Goal: Transaction & Acquisition: Book appointment/travel/reservation

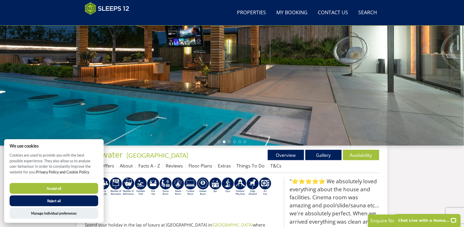
scroll to position [86, 0]
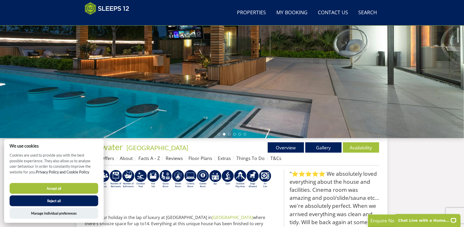
click at [71, 192] on button "Accept all" at bounding box center [54, 188] width 89 height 11
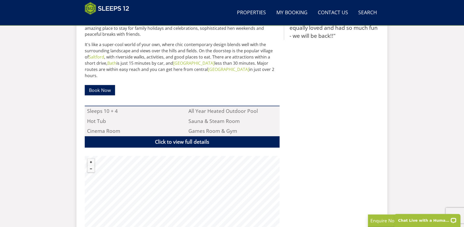
scroll to position [320, 0]
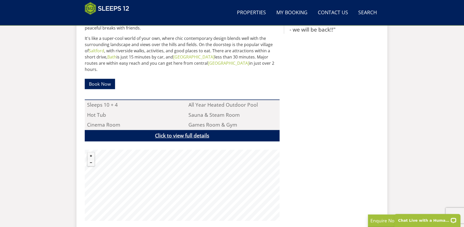
click at [198, 130] on link "Click to view full details" at bounding box center [182, 136] width 195 height 12
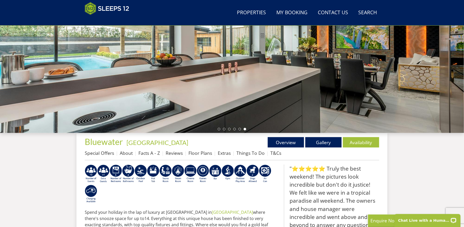
scroll to position [86, 0]
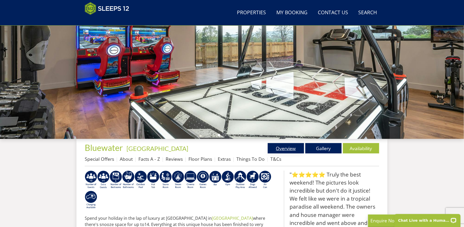
click at [283, 147] on link "Overview" at bounding box center [286, 148] width 36 height 10
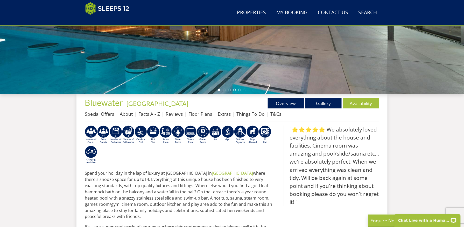
scroll to position [134, 0]
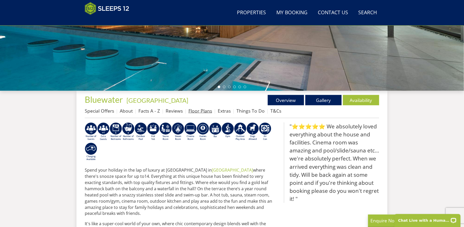
click at [196, 111] on link "Floor Plans" at bounding box center [201, 111] width 24 height 6
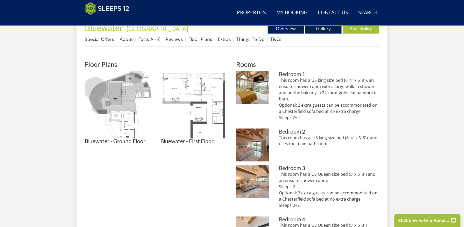
scroll to position [211, 0]
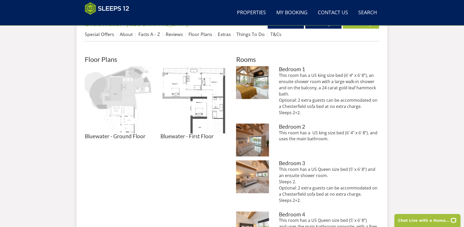
click at [127, 112] on img at bounding box center [118, 99] width 67 height 67
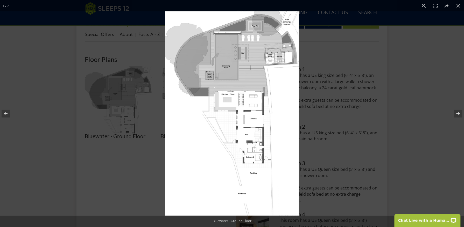
click at [252, 107] on img at bounding box center [232, 113] width 134 height 205
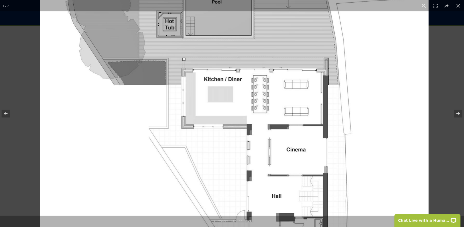
drag, startPoint x: 302, startPoint y: 157, endPoint x: 309, endPoint y: 162, distance: 8.9
click at [309, 162] on img at bounding box center [234, 135] width 389 height 595
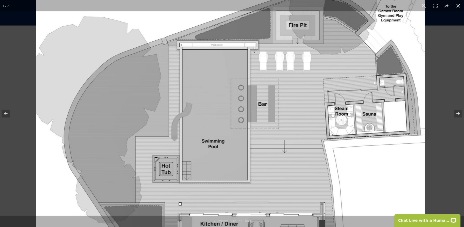
drag, startPoint x: 310, startPoint y: 88, endPoint x: 307, endPoint y: 229, distance: 141.6
click at [307, 227] on html "WinterWonder – Save £150 on any stay from 1st September to 27th March* Terms ap…" at bounding box center [232, 148] width 464 height 718
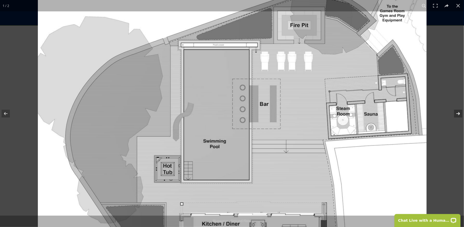
click at [459, 114] on button at bounding box center [455, 114] width 18 height 26
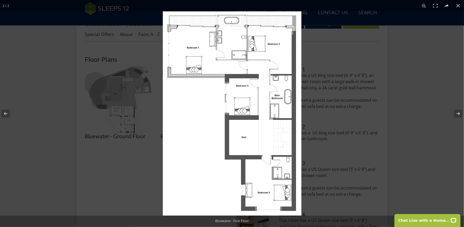
click at [266, 146] on img at bounding box center [232, 113] width 139 height 205
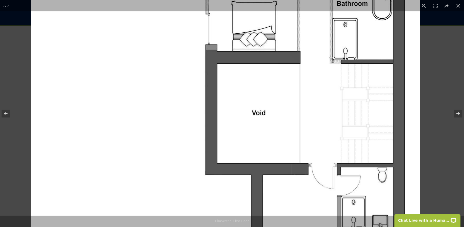
drag, startPoint x: 322, startPoint y: 184, endPoint x: 299, endPoint y: 165, distance: 29.2
click at [299, 165] on img at bounding box center [225, 46] width 389 height 573
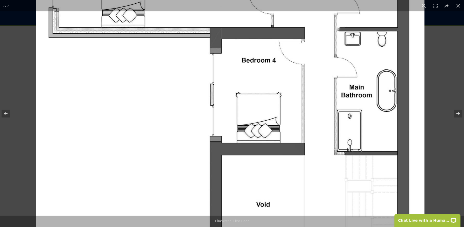
drag, startPoint x: 315, startPoint y: 93, endPoint x: 308, endPoint y: 186, distance: 92.6
click at [308, 186] on img at bounding box center [230, 137] width 389 height 573
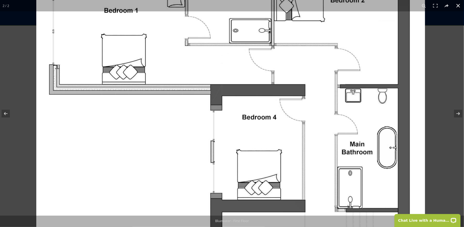
drag, startPoint x: 314, startPoint y: 183, endPoint x: 309, endPoint y: 229, distance: 46.9
click at [309, 227] on html "WinterWonder – Save £150 on any stay from 1st September to 27th March* Terms ap…" at bounding box center [232, 148] width 464 height 718
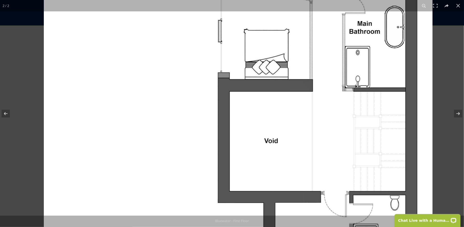
drag, startPoint x: 317, startPoint y: 180, endPoint x: 335, endPoint y: 39, distance: 142.0
click at [335, 39] on img at bounding box center [238, 74] width 389 height 573
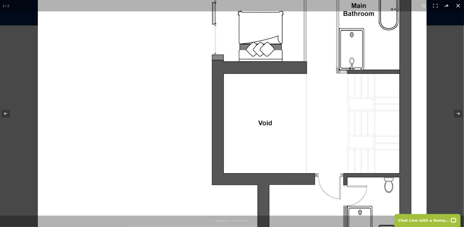
click at [459, 4] on button at bounding box center [458, 5] width 11 height 11
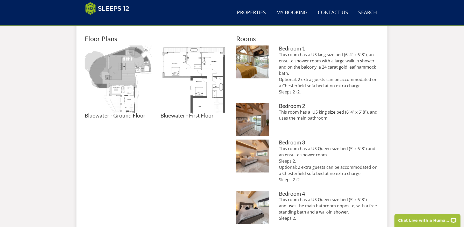
scroll to position [234, 0]
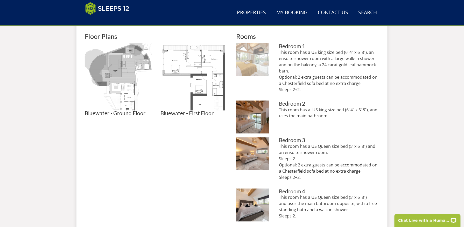
click at [252, 64] on img at bounding box center [252, 59] width 33 height 33
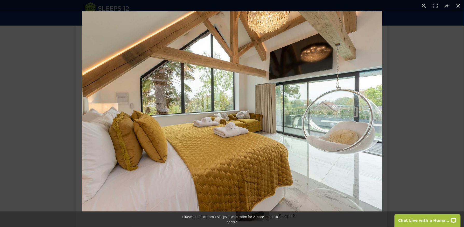
click at [458, 5] on button at bounding box center [458, 5] width 11 height 11
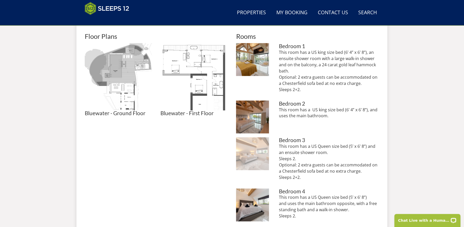
click at [260, 161] on img at bounding box center [252, 154] width 33 height 33
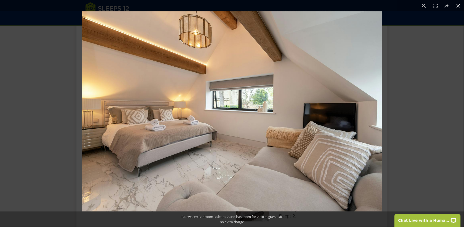
click at [458, 7] on button at bounding box center [458, 5] width 11 height 11
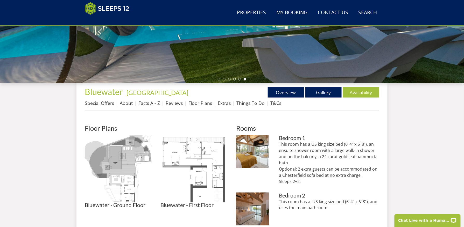
scroll to position [137, 0]
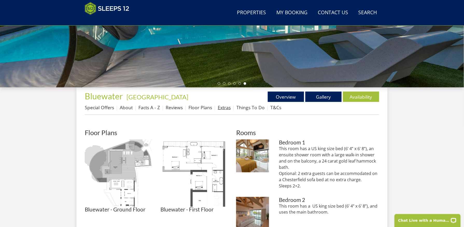
click at [220, 107] on link "Extras" at bounding box center [224, 108] width 13 height 6
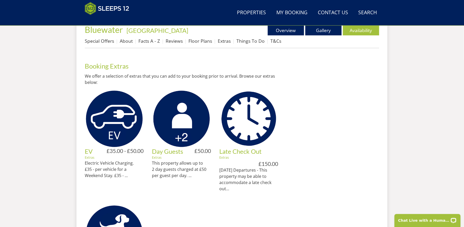
scroll to position [208, 0]
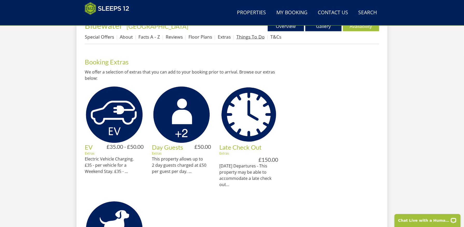
click at [255, 37] on link "Things To Do" at bounding box center [251, 37] width 28 height 6
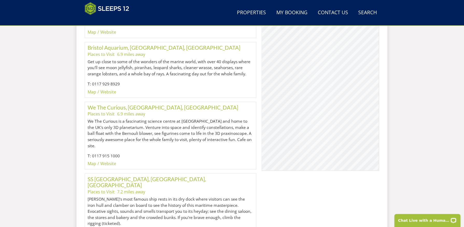
scroll to position [4113, 0]
